Goal: Navigation & Orientation: Find specific page/section

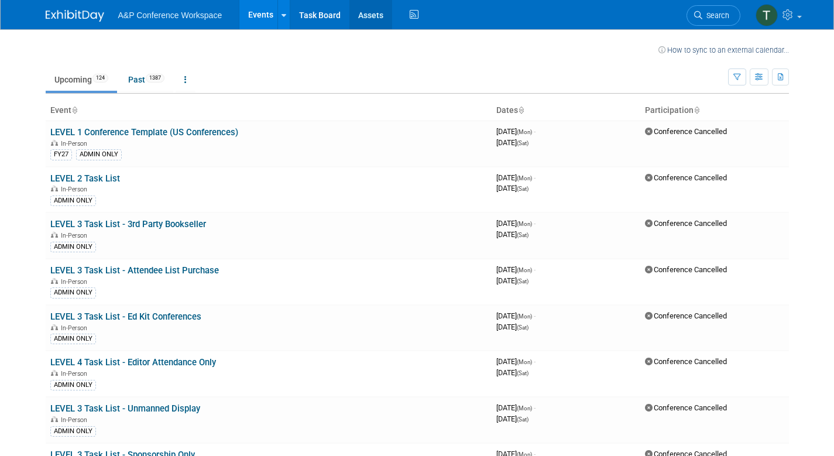
click at [366, 8] on link "Assets" at bounding box center [371, 14] width 43 height 29
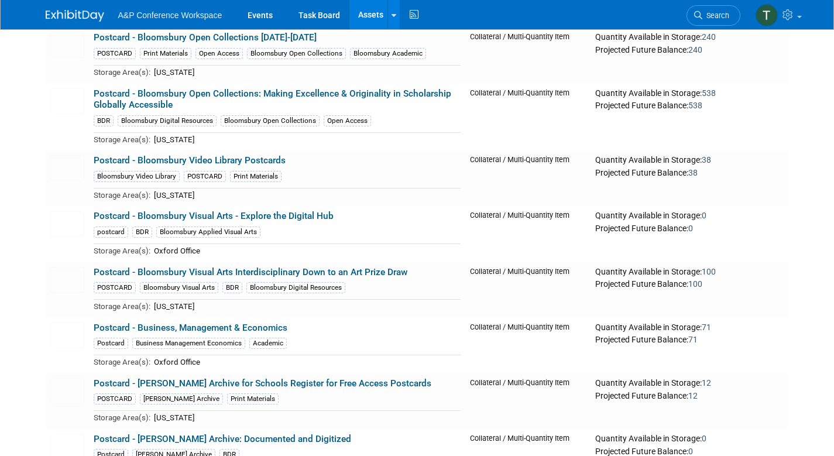
scroll to position [8989, 0]
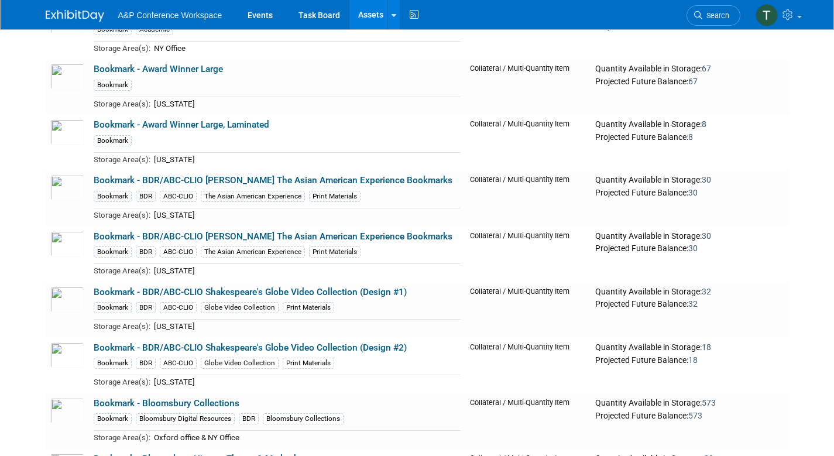
scroll to position [6931, 0]
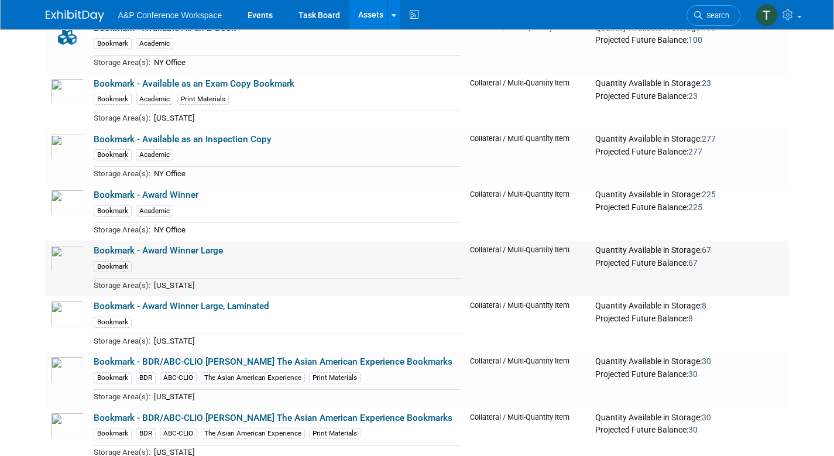
click at [159, 245] on link "Bookmark - Award Winner Large" at bounding box center [158, 250] width 129 height 11
click at [192, 301] on link "Bookmark - Award Winner Large, Laminated" at bounding box center [182, 306] width 176 height 11
click at [141, 190] on link "Bookmark - Award Winner" at bounding box center [146, 195] width 105 height 11
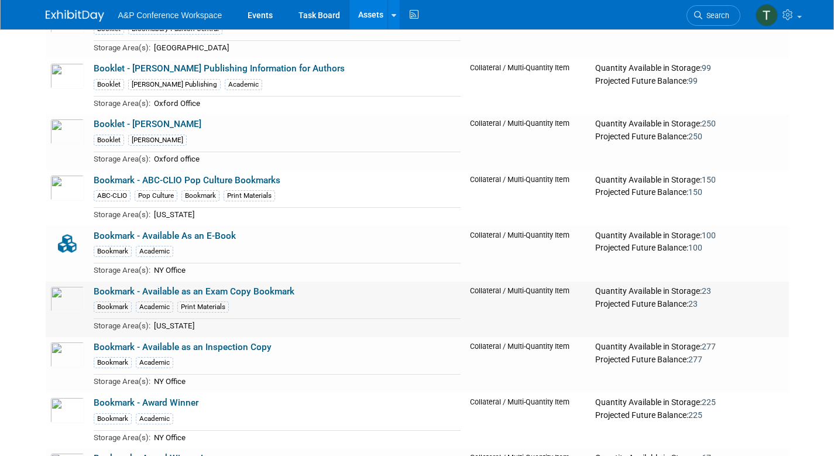
scroll to position [6657, 0]
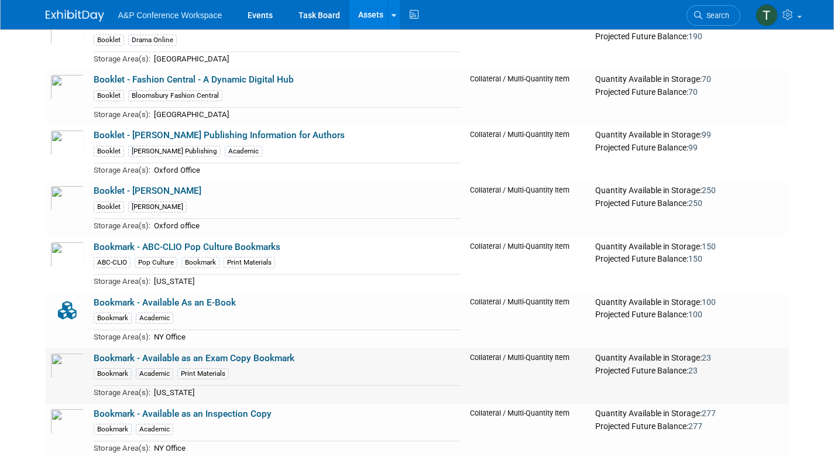
click at [142, 353] on link "Bookmark - Available as an Exam Copy Bookmark" at bounding box center [194, 358] width 201 height 11
